Goal: Transaction & Acquisition: Purchase product/service

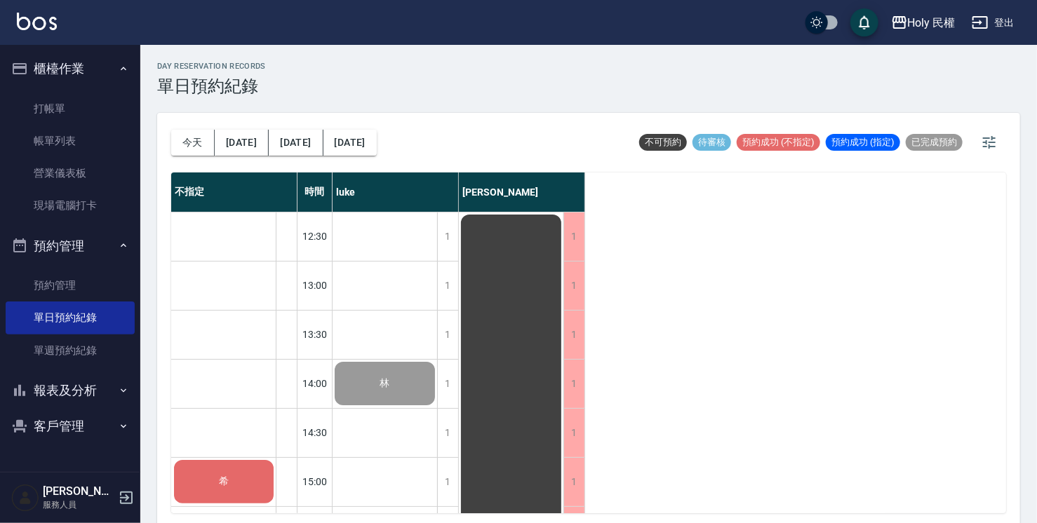
scroll to position [70, 0]
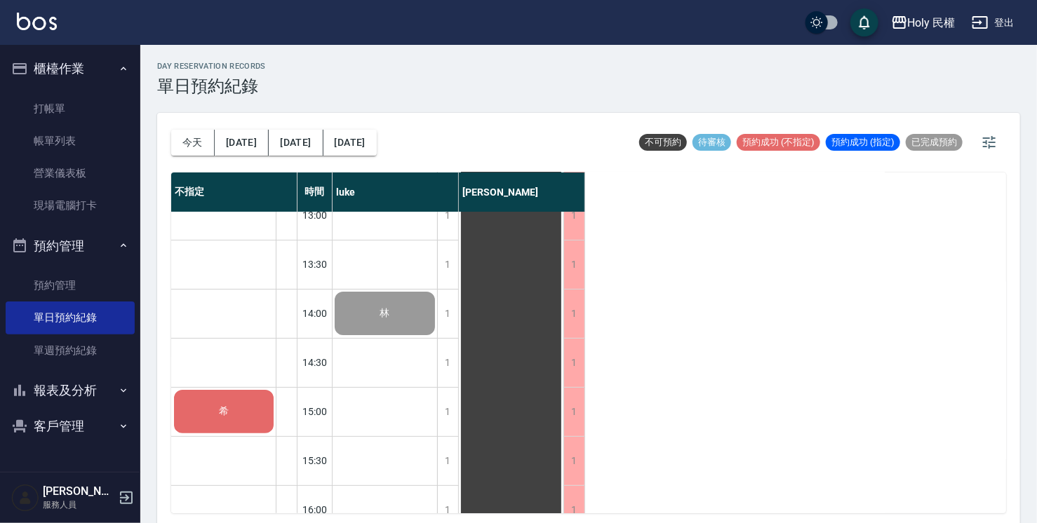
click at [236, 412] on div "希" at bounding box center [224, 412] width 104 height 48
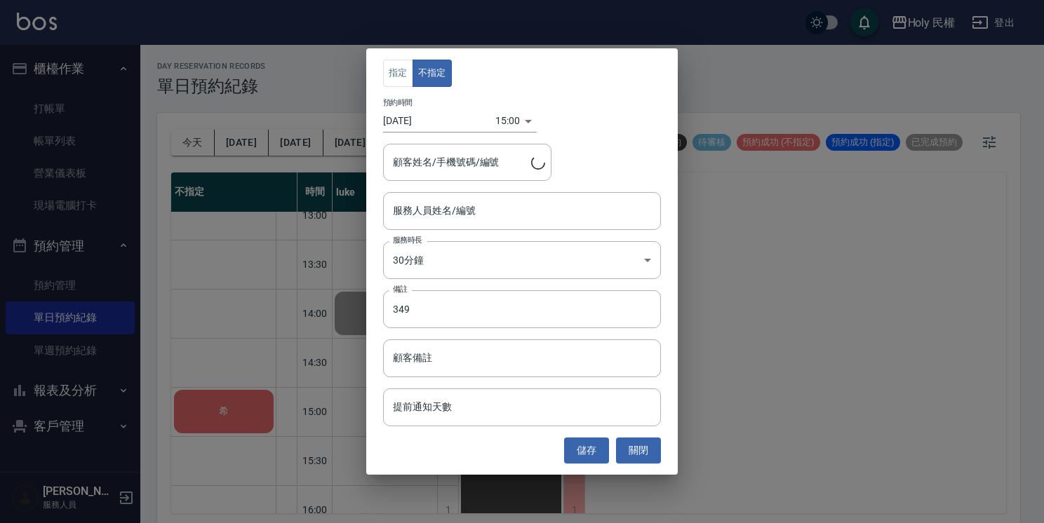
type input "希/0910140968/"
click at [468, 208] on input "服務人員姓名/編號" at bounding box center [521, 210] width 265 height 25
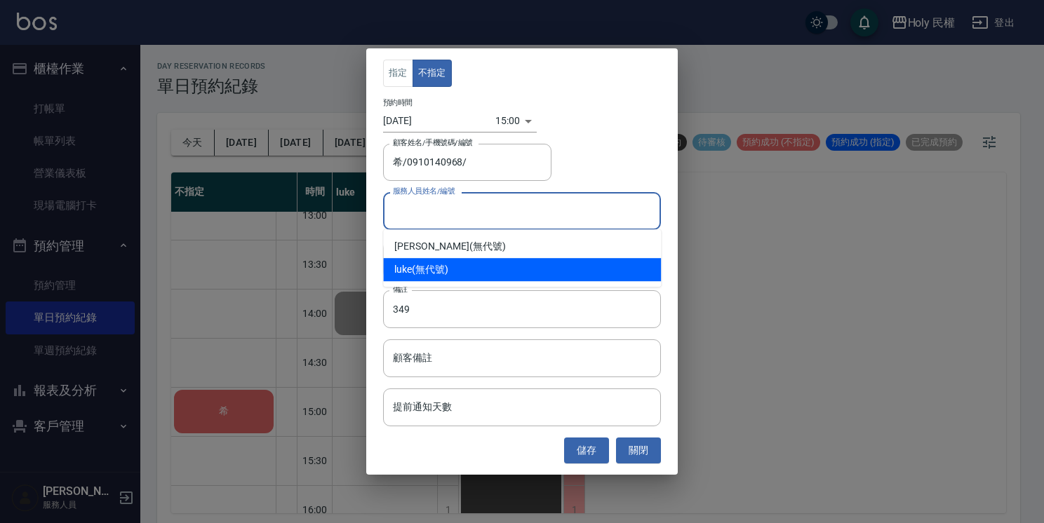
click at [438, 276] on div "luke (無代號)" at bounding box center [522, 269] width 278 height 23
type input "luke(無代號)"
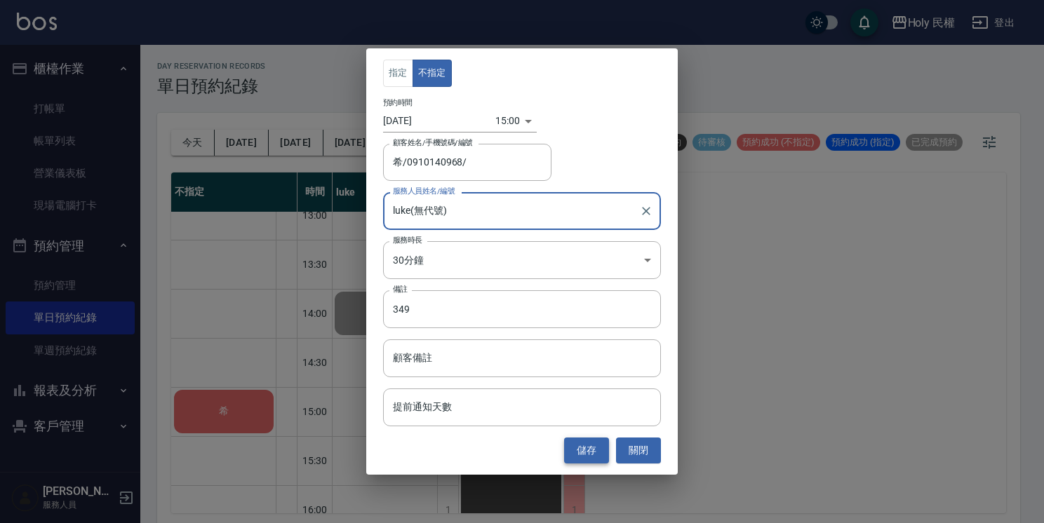
click at [588, 453] on button "儲存" at bounding box center [586, 451] width 45 height 26
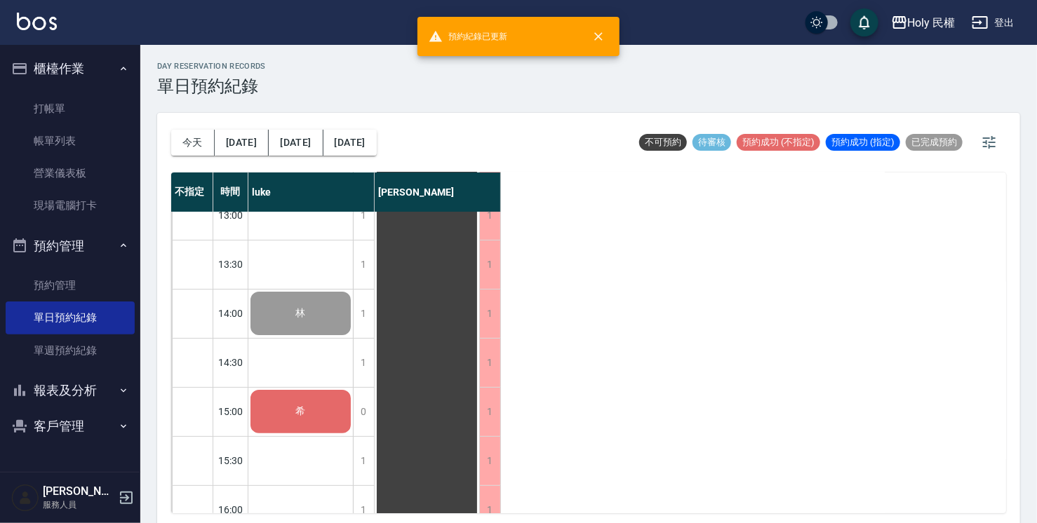
click at [316, 337] on div "希" at bounding box center [300, 314] width 104 height 48
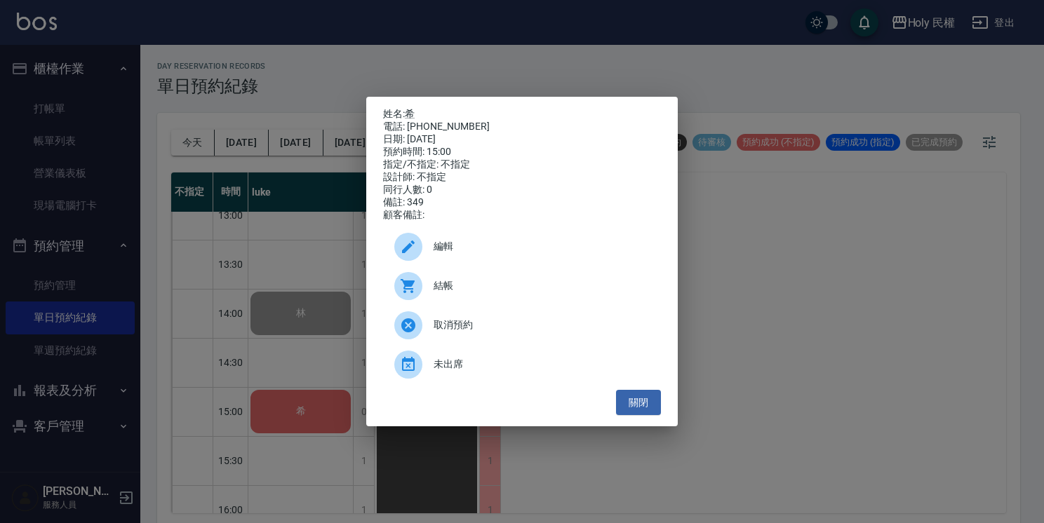
click at [451, 293] on span "結帳" at bounding box center [541, 285] width 216 height 15
click at [642, 406] on button "關閉" at bounding box center [638, 403] width 45 height 26
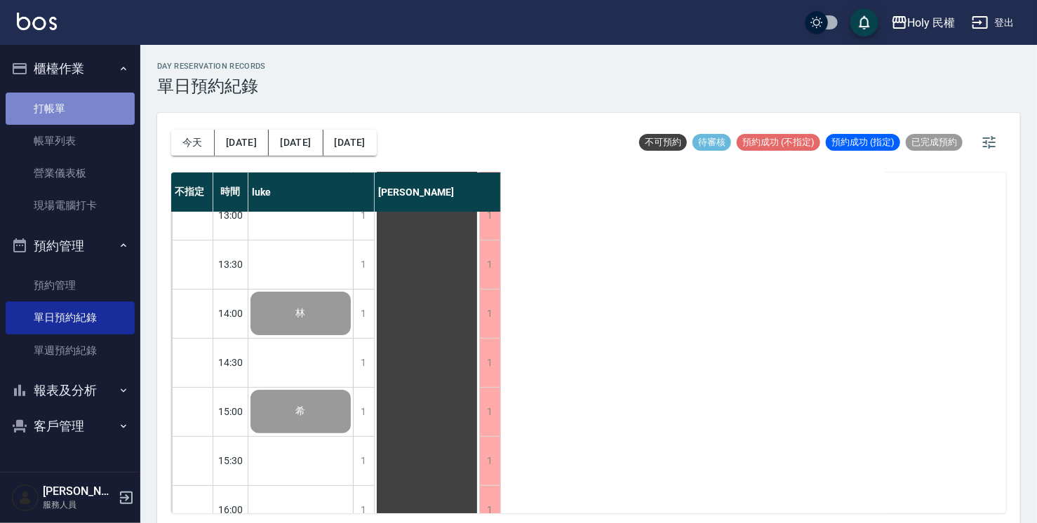
drag, startPoint x: 300, startPoint y: 1, endPoint x: 49, endPoint y: 104, distance: 271.7
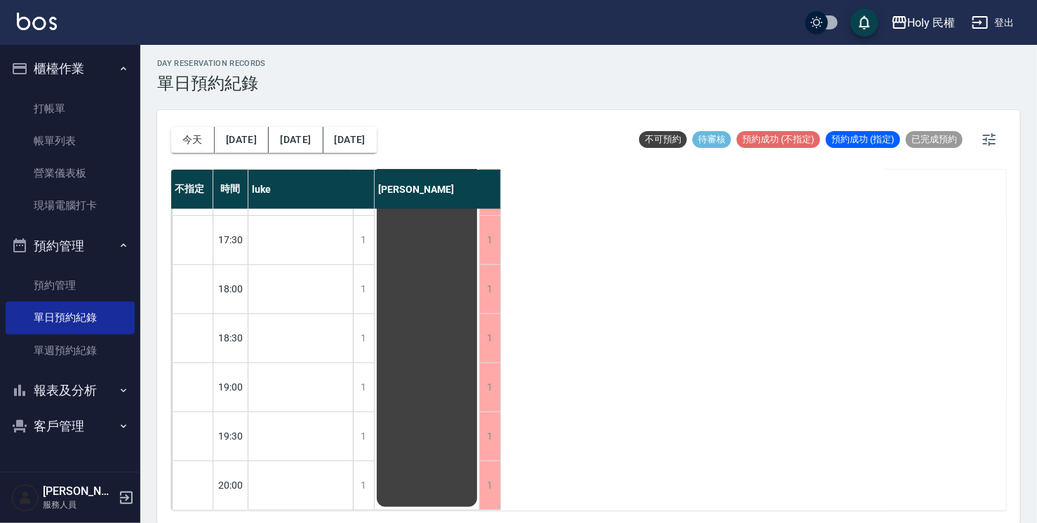
scroll to position [4, 0]
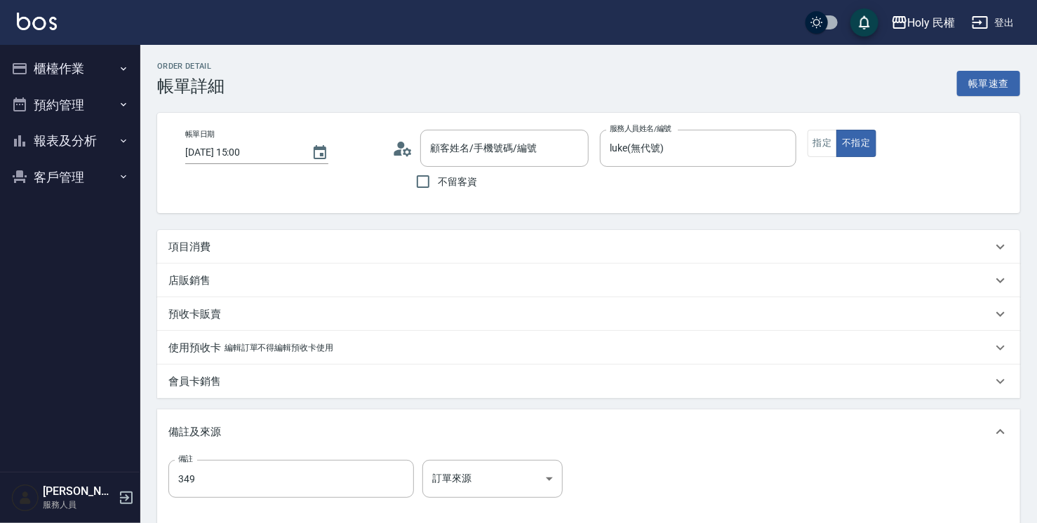
type input "[DATE] 15:00"
type input "luke(無代號)"
type input "349"
type input "希/0910140968/"
click at [422, 244] on div "項目消費" at bounding box center [579, 247] width 823 height 15
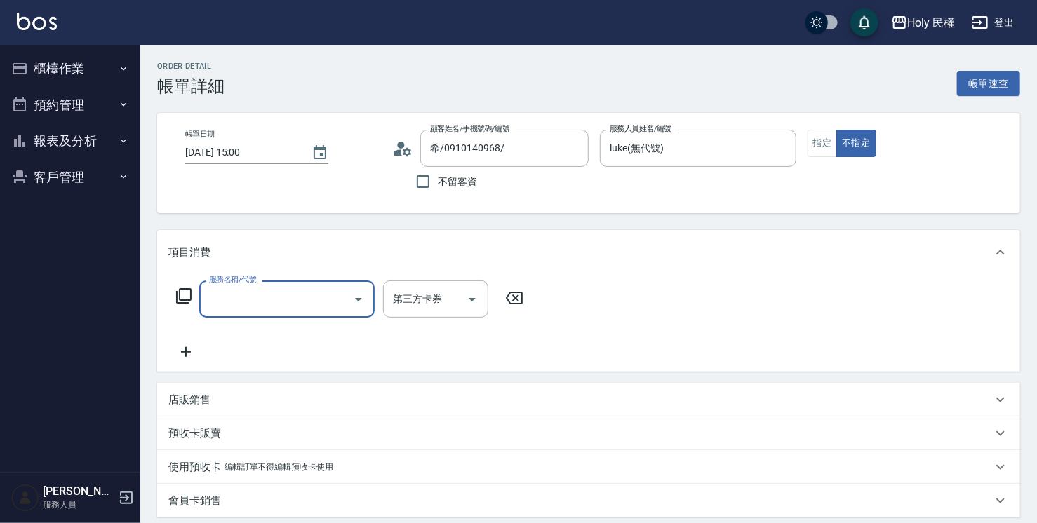
click at [297, 282] on div "服務名稱/代號" at bounding box center [286, 299] width 175 height 37
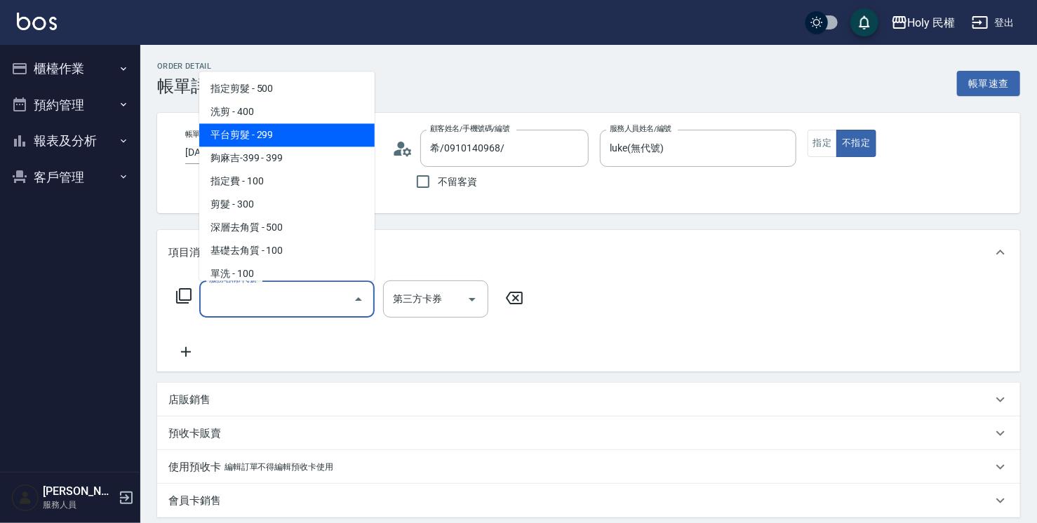
click at [254, 139] on span "平台剪髮 - 299" at bounding box center [286, 134] width 175 height 23
type input "平台剪髮(4)"
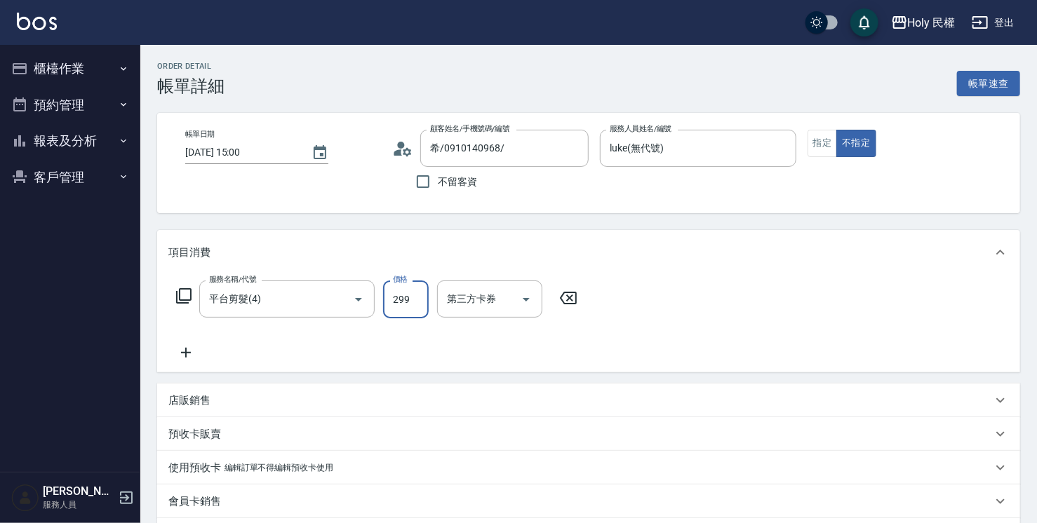
click at [412, 299] on input "299" at bounding box center [406, 300] width 46 height 38
type input "349"
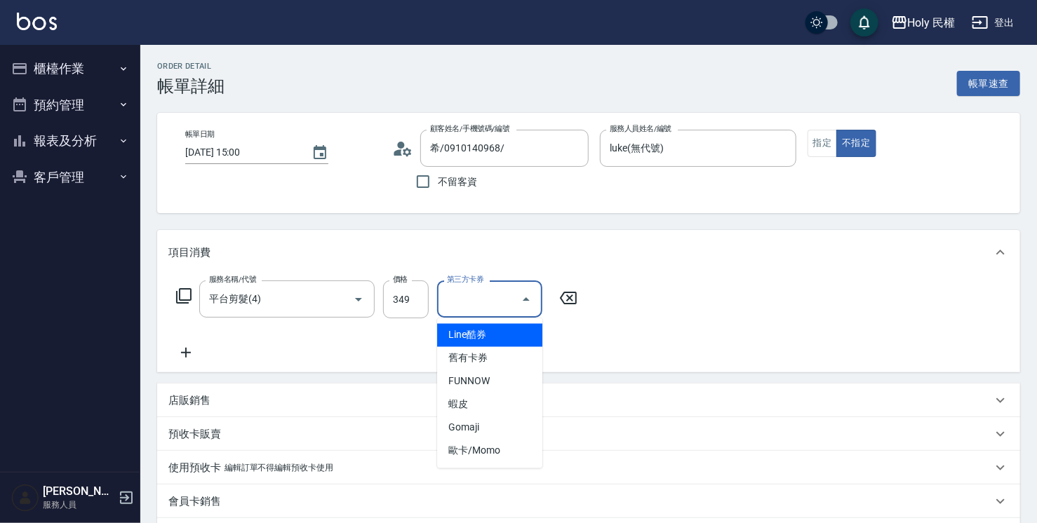
click at [479, 310] on input "第三方卡券" at bounding box center [479, 299] width 72 height 25
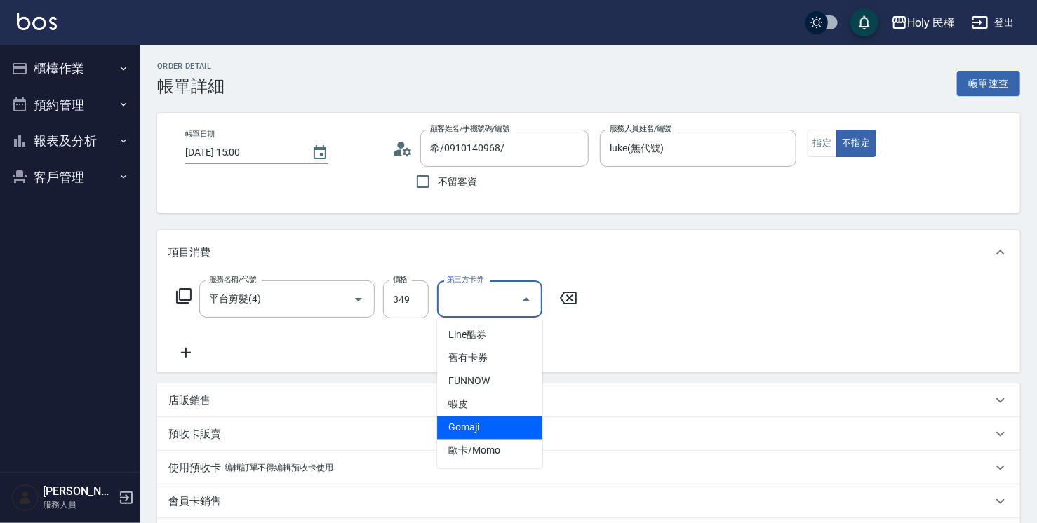
click at [468, 437] on span "Gomaji" at bounding box center [489, 428] width 105 height 23
type input "Gomaji"
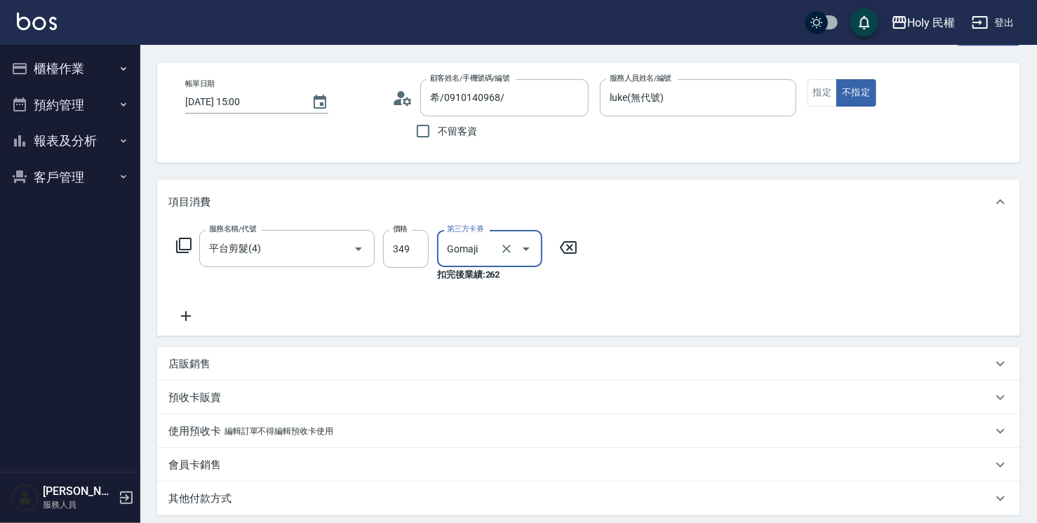
scroll to position [281, 0]
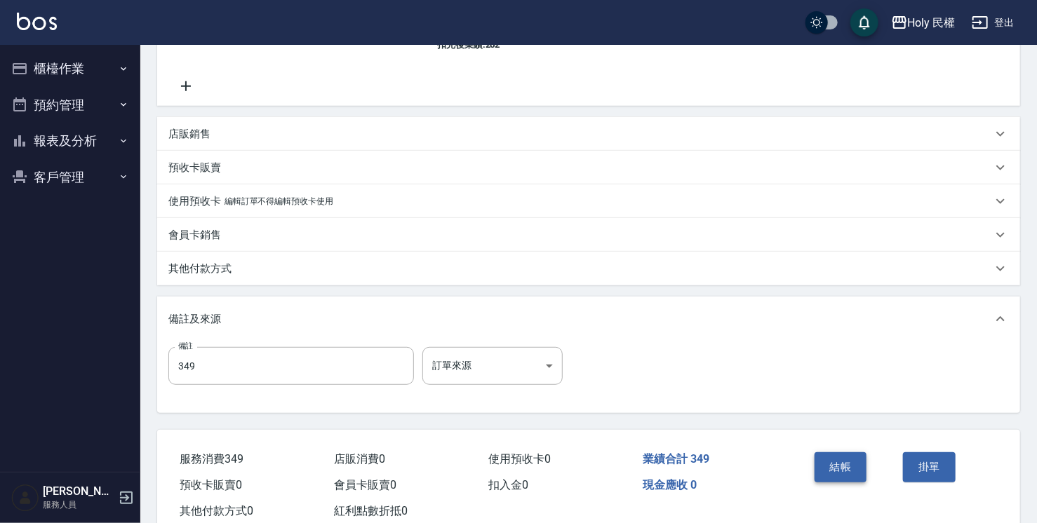
click at [833, 461] on button "結帳" at bounding box center [840, 466] width 53 height 29
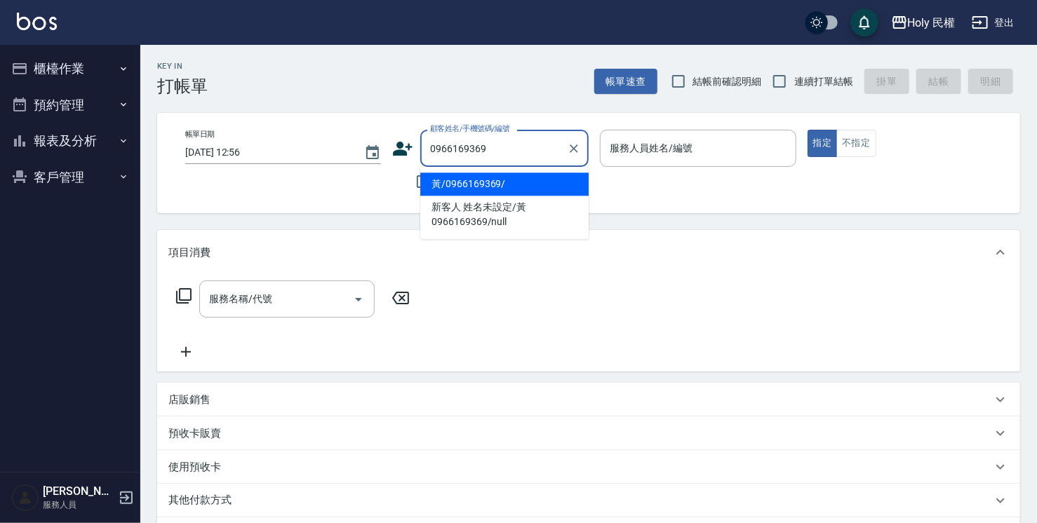
click at [499, 181] on li "黃/0966169369/" at bounding box center [504, 184] width 168 height 23
type input "黃/0966169369/"
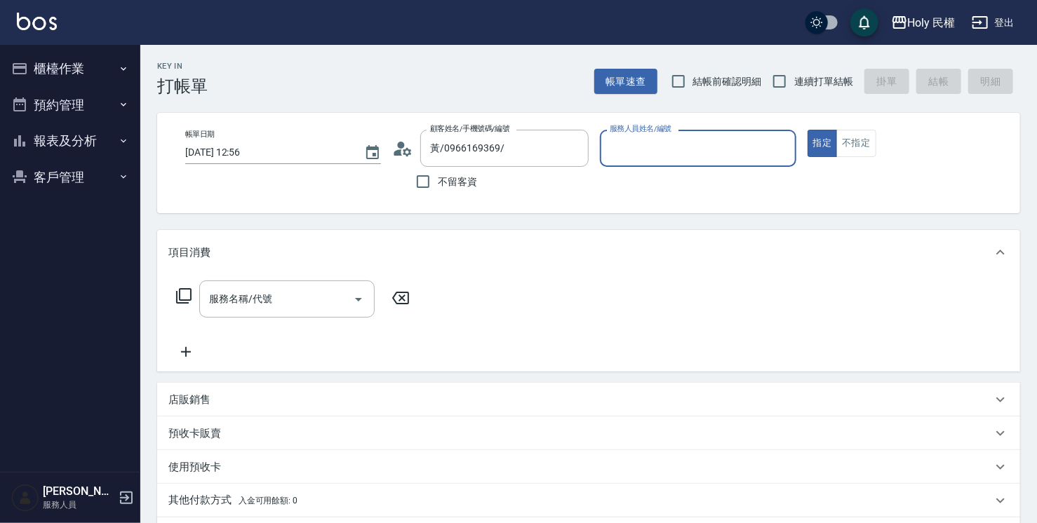
click at [652, 154] on input "服務人員姓名/編號" at bounding box center [697, 148] width 183 height 25
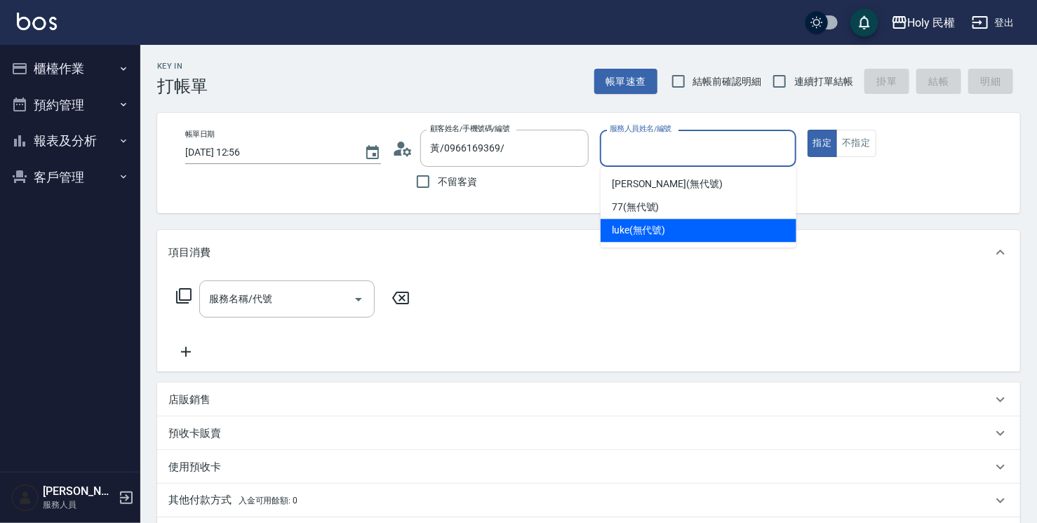
click at [651, 235] on span "luke (無代號)" at bounding box center [639, 230] width 54 height 15
type input "luke(無代號)"
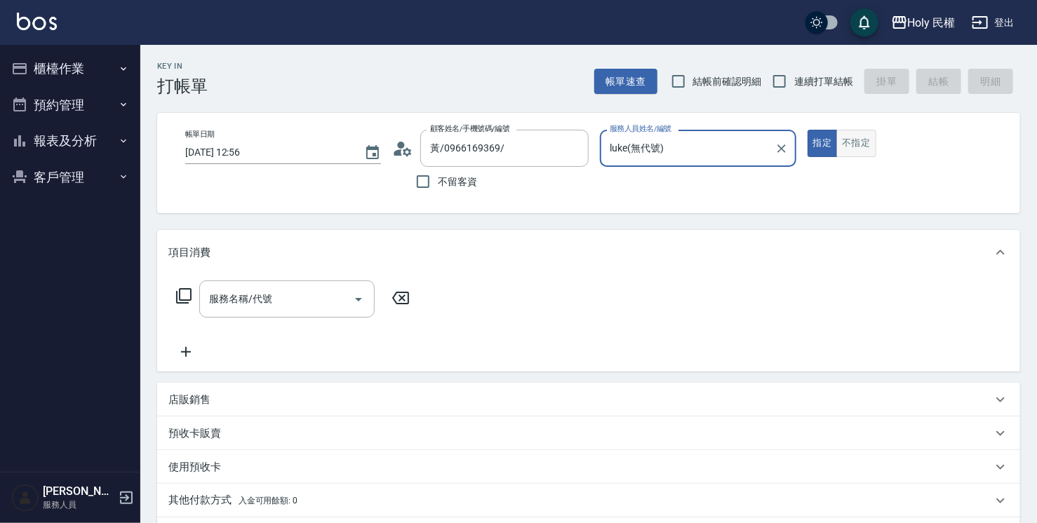
click at [864, 140] on button "不指定" at bounding box center [855, 143] width 39 height 27
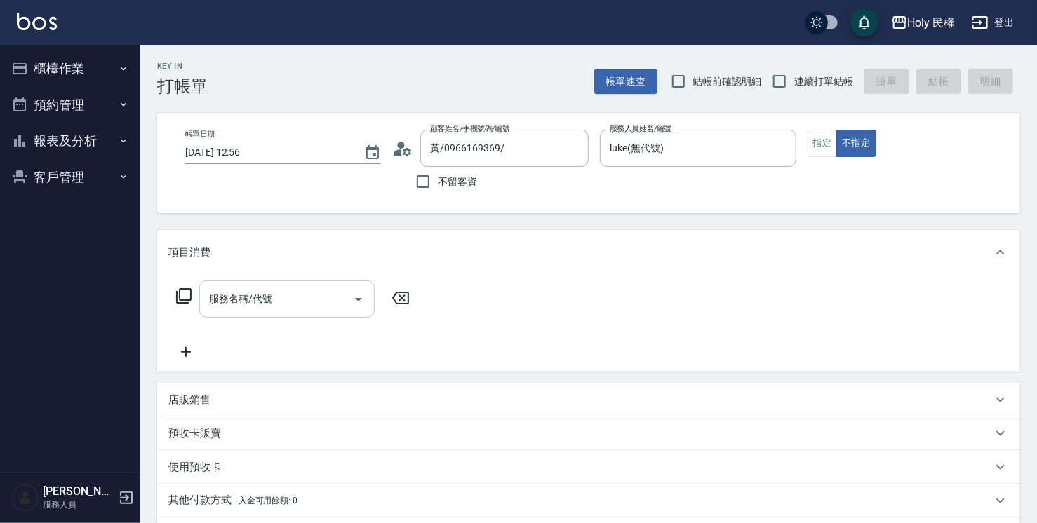
click at [252, 306] on input "服務名稱/代號" at bounding box center [276, 299] width 142 height 25
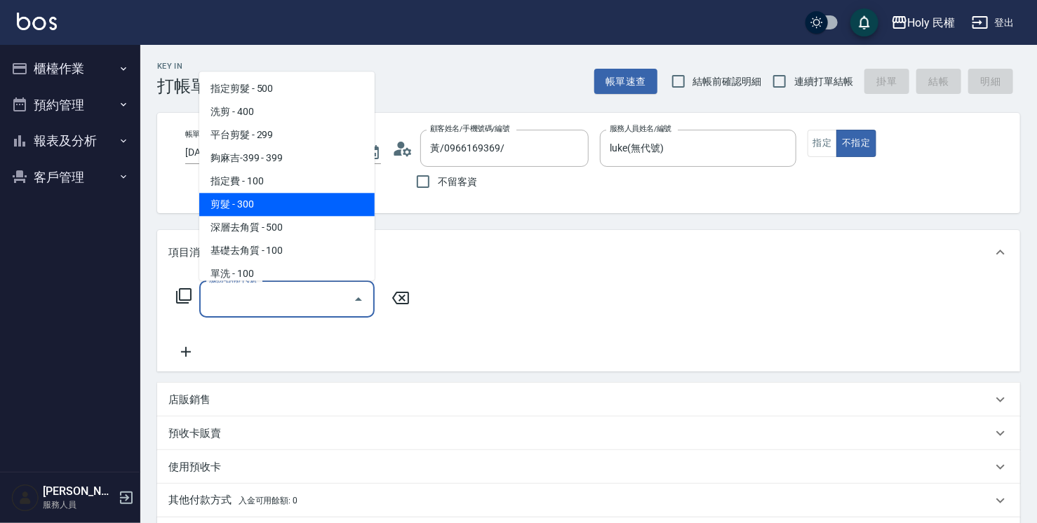
click at [250, 210] on span "剪髮 - 300" at bounding box center [286, 204] width 175 height 23
type input "剪髮(C02)"
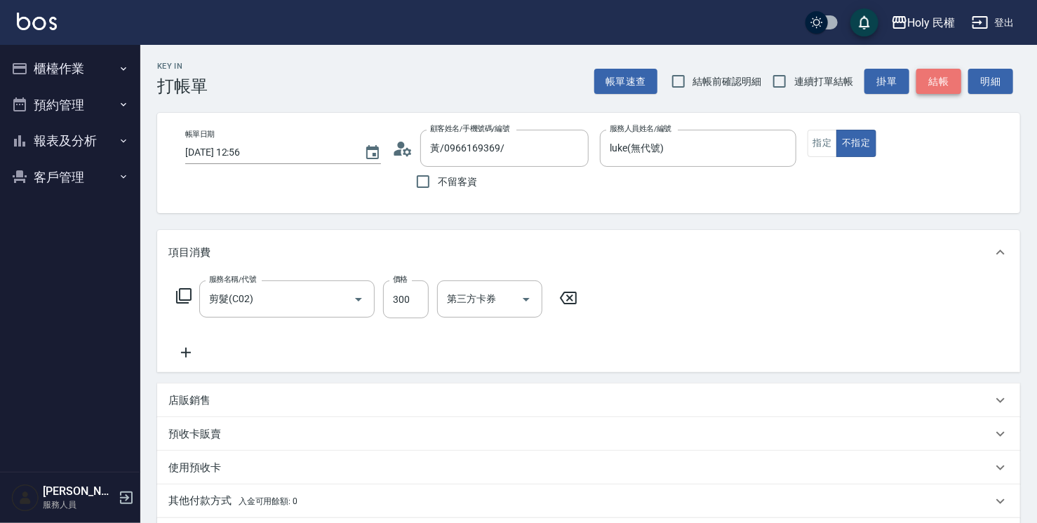
click at [938, 83] on button "結帳" at bounding box center [938, 82] width 45 height 26
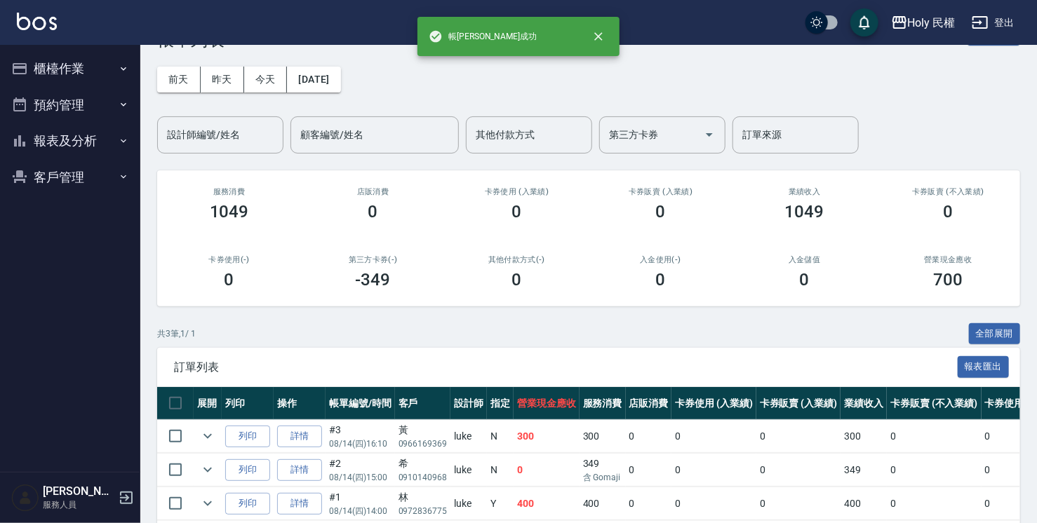
scroll to position [70, 0]
